Goal: Information Seeking & Learning: Learn about a topic

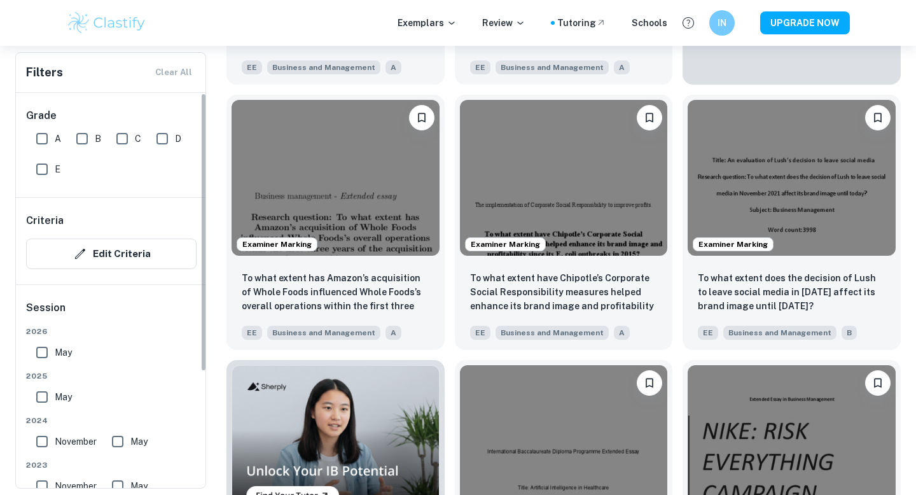
scroll to position [639, 0]
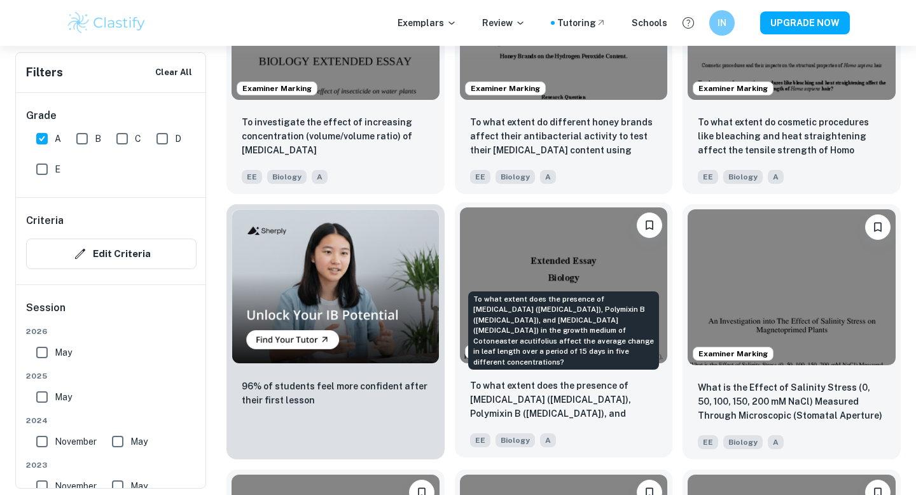
scroll to position [821, 0]
